Goal: Transaction & Acquisition: Purchase product/service

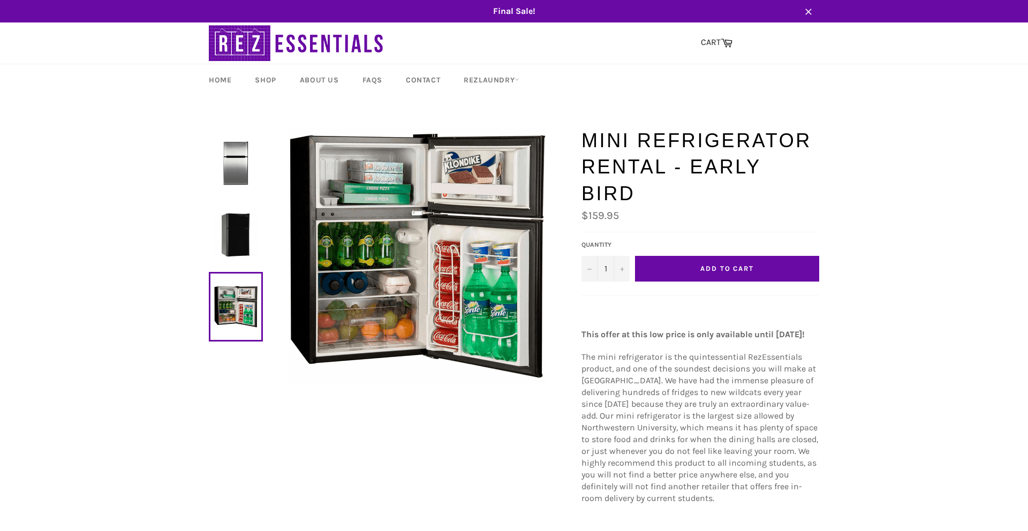
click at [718, 434] on span "The mini refrigerator is the quintessential RezEssentials product, and one of t…" at bounding box center [700, 428] width 237 height 152
click at [720, 265] on span "Add to Cart" at bounding box center [728, 269] width 54 height 8
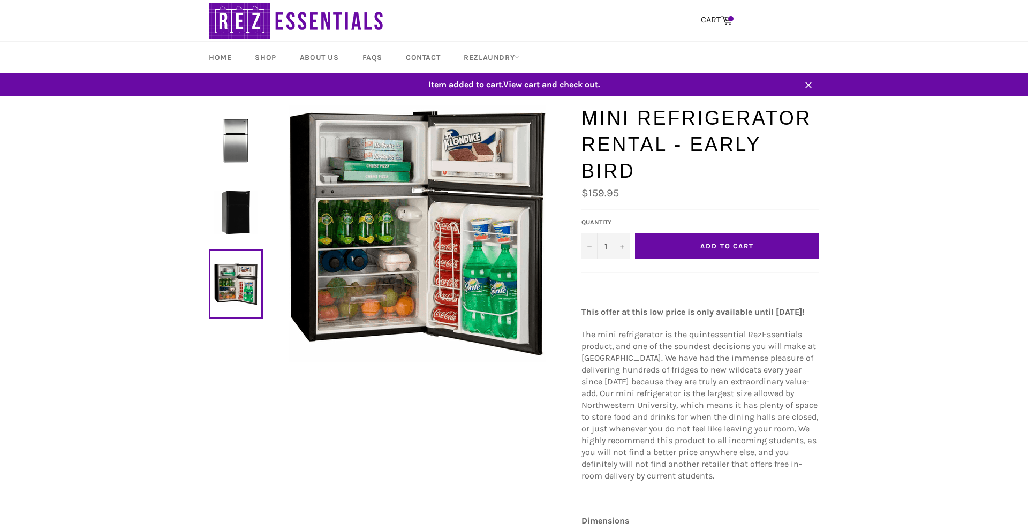
click at [559, 87] on span "View cart and check out" at bounding box center [550, 84] width 95 height 10
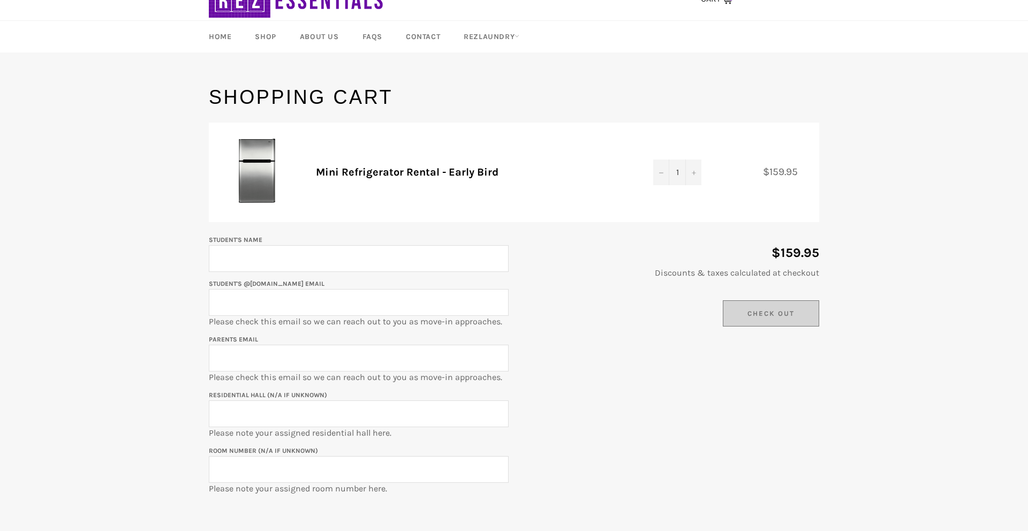
click at [390, 265] on input "Student's Name" at bounding box center [359, 258] width 300 height 27
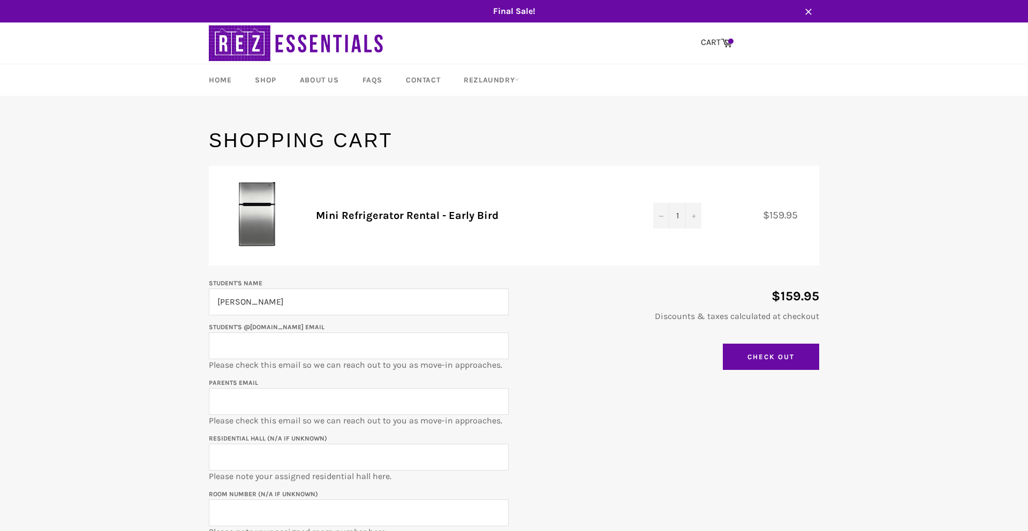
type input "[PERSON_NAME]"
type input "kaylaxu2029@u.northwestern.edu"
type input "lanzhao@purdue.edu"
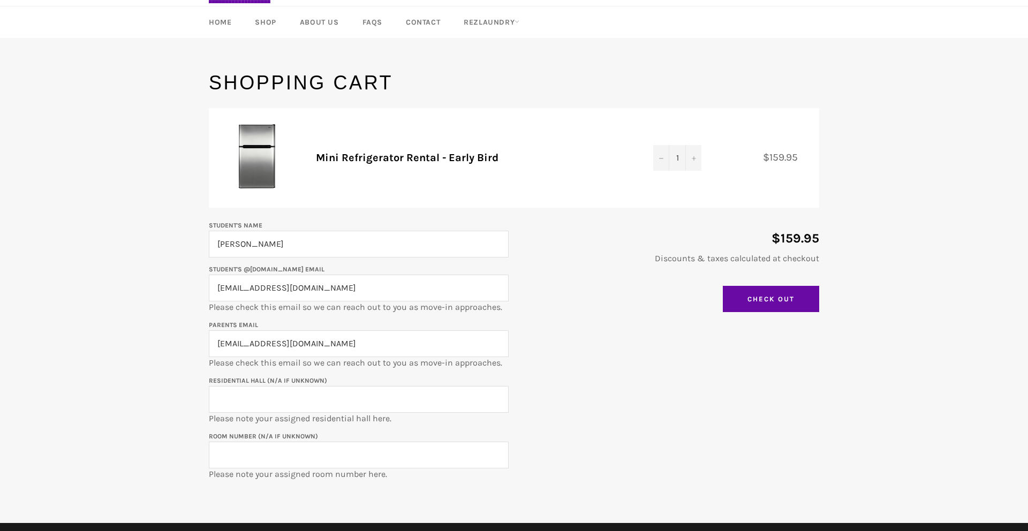
scroll to position [58, 0]
type input "H"
type input "1835 Hinman"
click at [272, 437] on label "Room Number (N/A if unknown)" at bounding box center [263, 435] width 109 height 7
click at [272, 441] on input "Room Number (N/A if unknown)" at bounding box center [359, 454] width 300 height 27
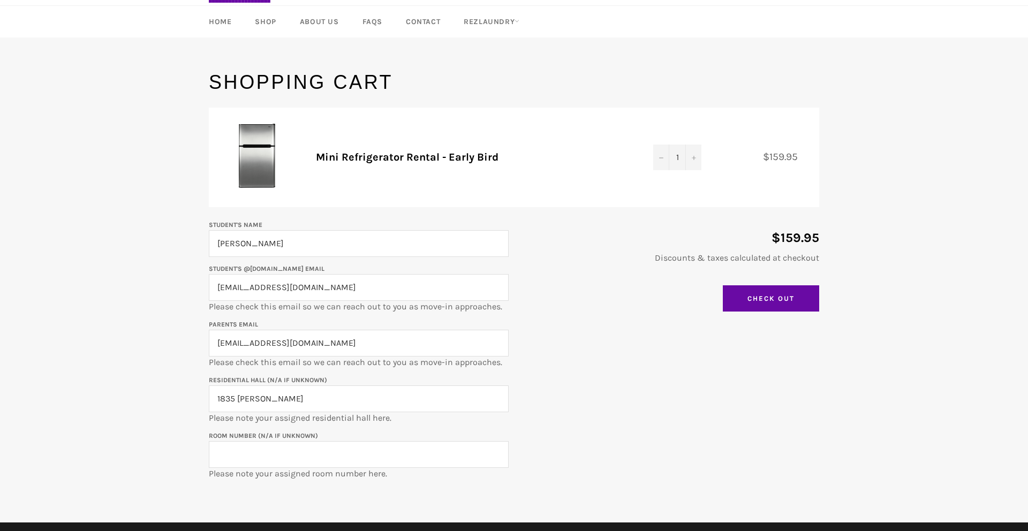
click at [304, 448] on input "Room Number (N/A if unknown)" at bounding box center [359, 454] width 300 height 27
type input "0526"
click at [410, 493] on main "Shopping Cart Product Quantity Total Mini Refrigerator Rental - Early Bird Quan…" at bounding box center [514, 296] width 1028 height 454
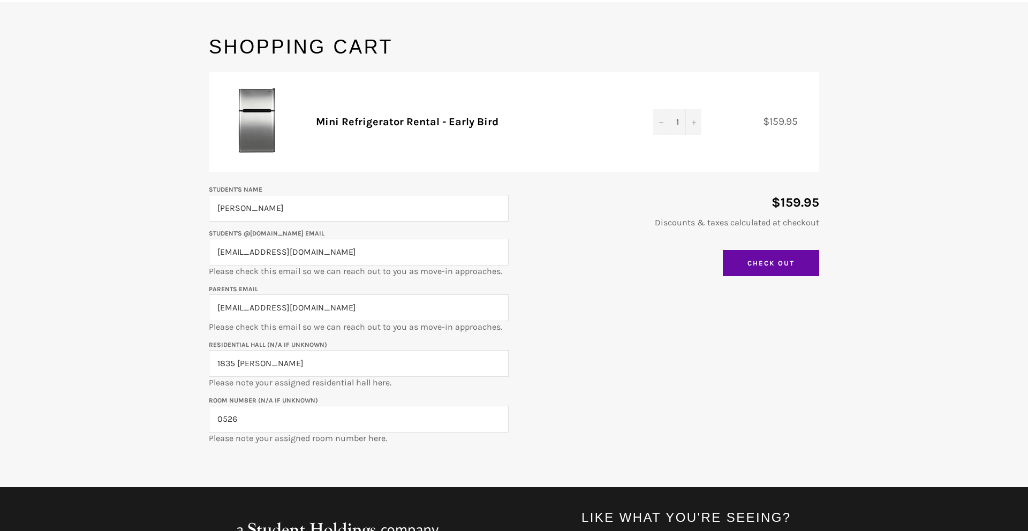
scroll to position [97, 0]
